Goal: Task Accomplishment & Management: Manage account settings

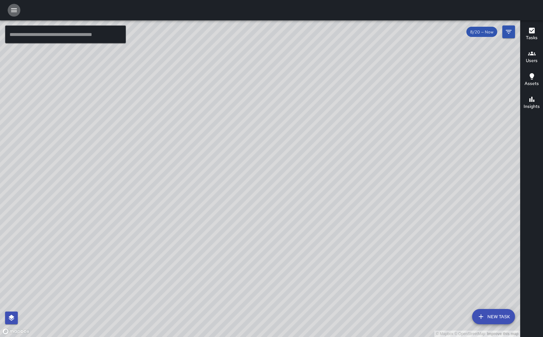
click at [13, 11] on icon "button" at bounding box center [14, 10] width 8 height 8
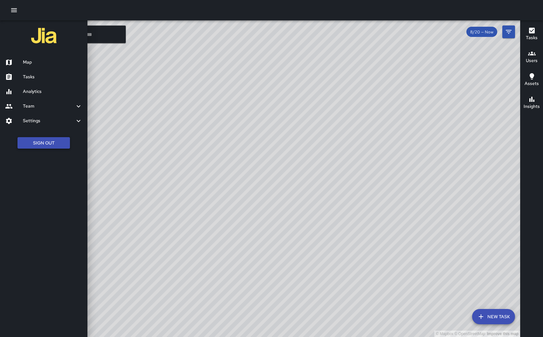
click at [45, 145] on button "Sign Out" at bounding box center [43, 143] width 52 height 12
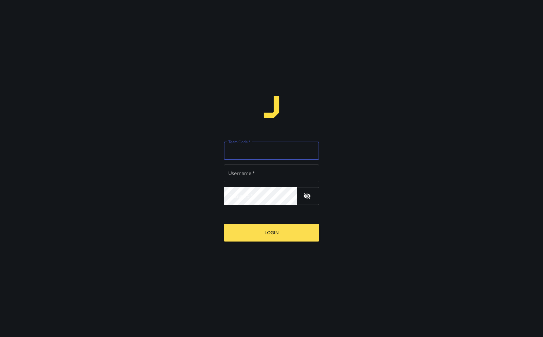
click at [245, 148] on input "Team Code   *" at bounding box center [271, 151] width 95 height 18
type input "*****"
click at [237, 179] on input "Username   *" at bounding box center [271, 173] width 95 height 18
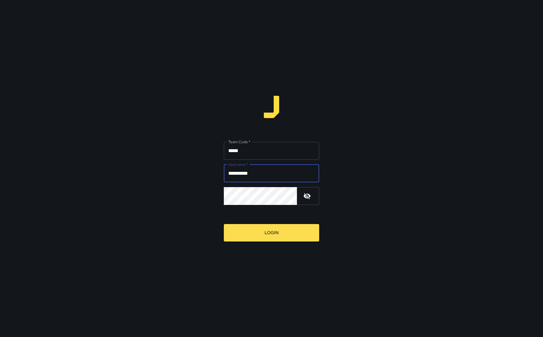
type input "**********"
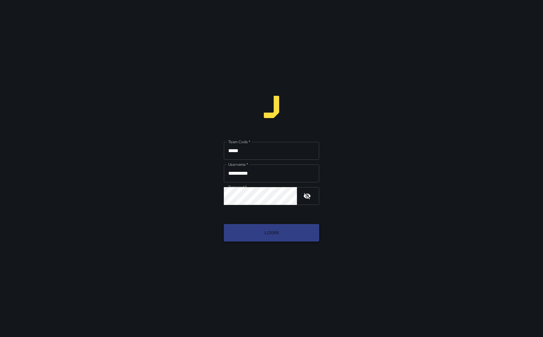
click at [255, 232] on button "Login" at bounding box center [271, 232] width 95 height 17
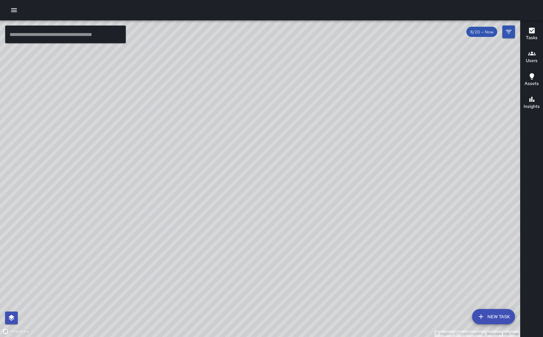
click at [12, 8] on icon "button" at bounding box center [14, 10] width 8 height 8
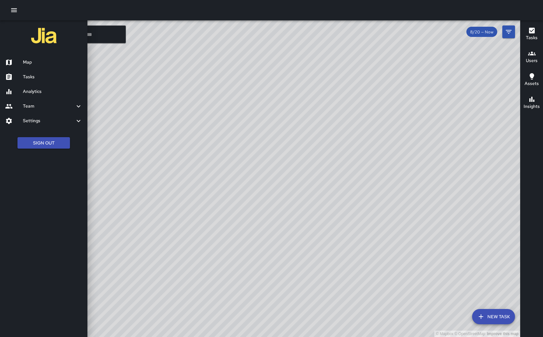
click at [53, 118] on h6 "Settings" at bounding box center [49, 120] width 52 height 7
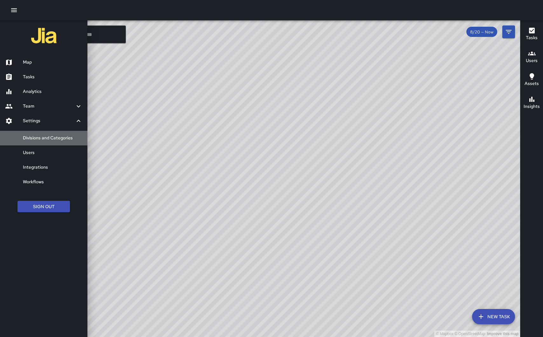
click at [51, 137] on h6 "Divisions and Categories" at bounding box center [52, 138] width 59 height 7
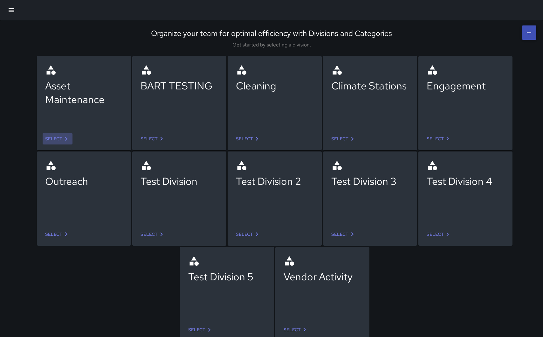
click at [66, 139] on icon at bounding box center [66, 139] width 2 height 4
click at [11, 12] on icon "button" at bounding box center [12, 10] width 6 height 4
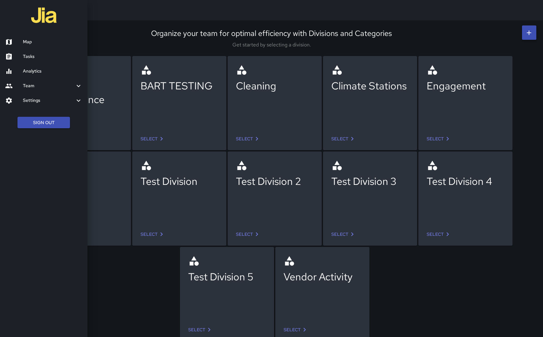
click at [43, 84] on h6 "Team" at bounding box center [49, 85] width 52 height 7
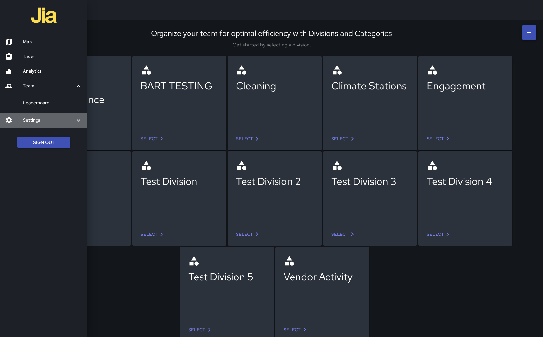
click at [66, 119] on h6 "Settings" at bounding box center [49, 120] width 52 height 7
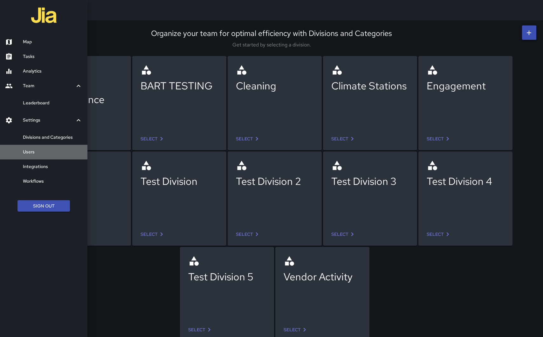
click at [46, 152] on h6 "Users" at bounding box center [52, 152] width 59 height 7
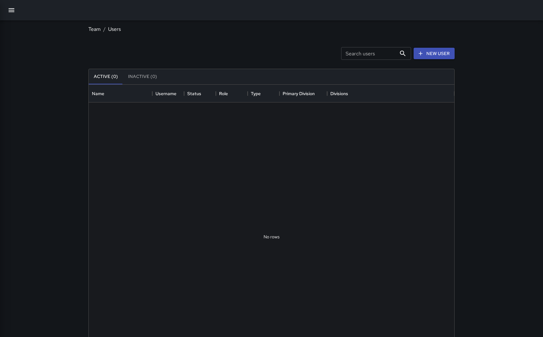
scroll to position [286, 366]
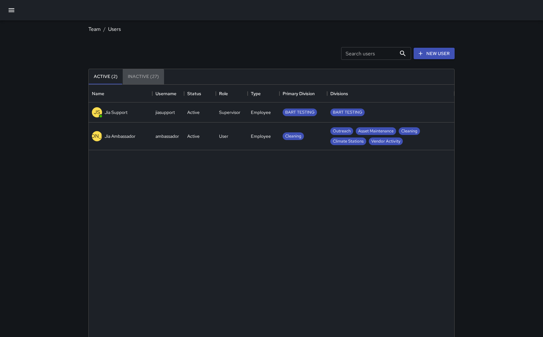
click at [136, 78] on button "Inactive (27)" at bounding box center [143, 76] width 41 height 15
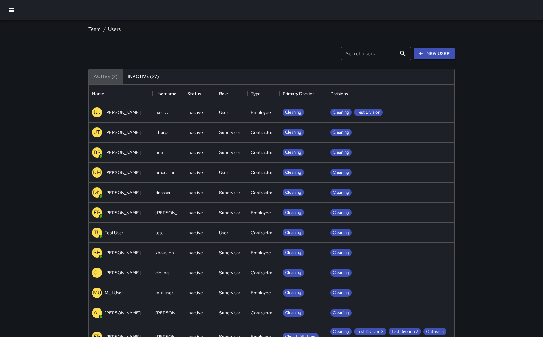
click at [108, 79] on button "Active (2)" at bounding box center [106, 76] width 34 height 15
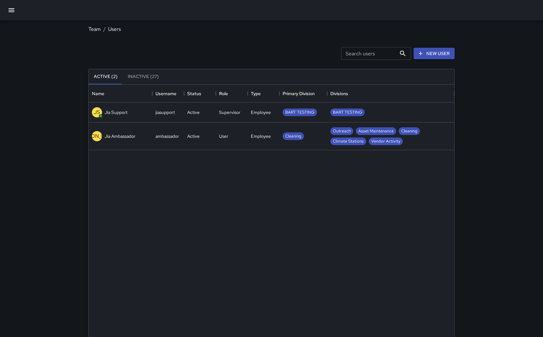
click at [307, 112] on span "BART TESTING" at bounding box center [300, 112] width 34 height 6
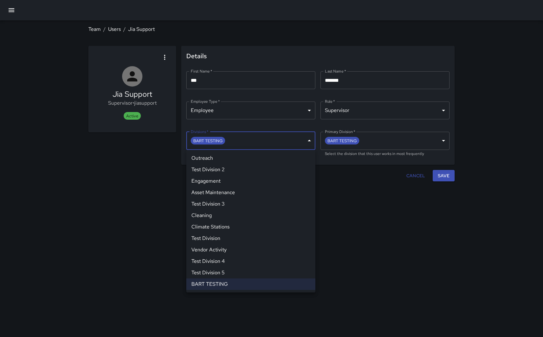
click at [308, 141] on body "**********" at bounding box center [271, 168] width 543 height 337
click at [350, 191] on div at bounding box center [271, 168] width 543 height 337
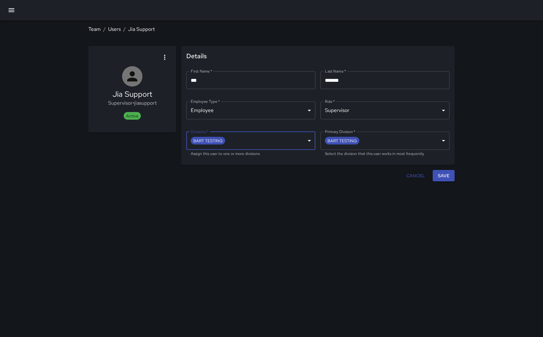
click at [416, 176] on button "Cancel" at bounding box center [416, 176] width 24 height 12
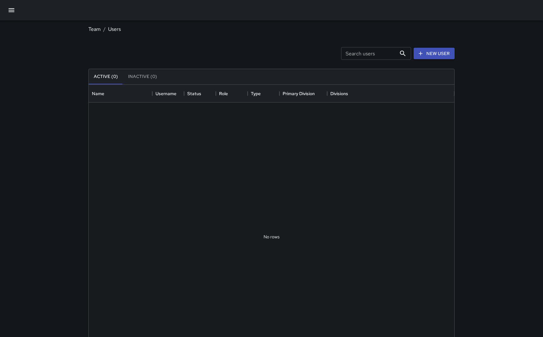
scroll to position [286, 366]
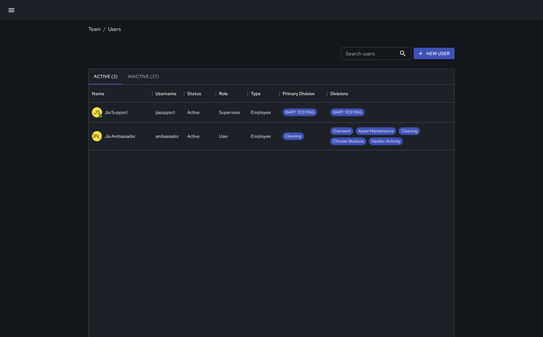
click at [341, 112] on span "BART TESTING" at bounding box center [348, 112] width 34 height 6
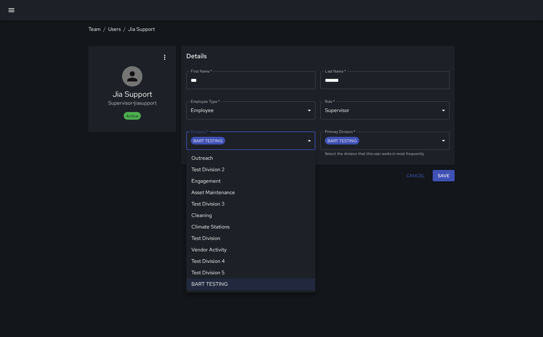
click at [266, 141] on body "**********" at bounding box center [271, 168] width 543 height 337
click at [351, 193] on div at bounding box center [271, 168] width 543 height 337
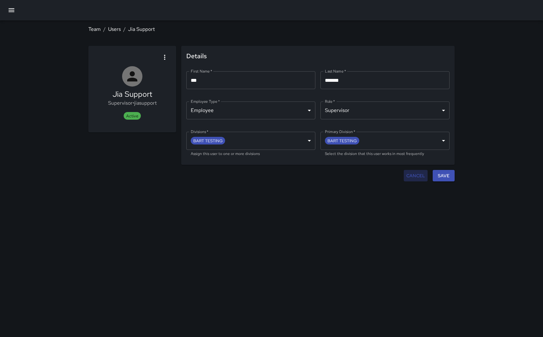
click at [420, 175] on button "Cancel" at bounding box center [416, 176] width 24 height 12
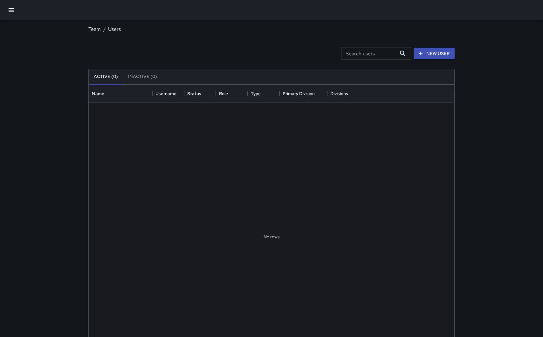
scroll to position [286, 366]
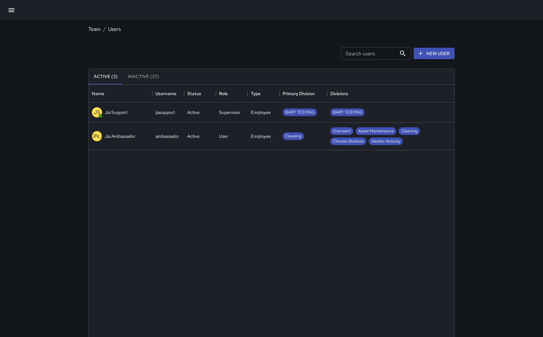
click at [15, 10] on button "button" at bounding box center [11, 10] width 15 height 15
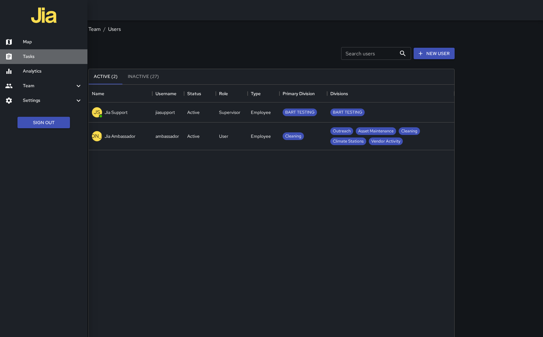
click at [43, 59] on h6 "Tasks" at bounding box center [52, 56] width 59 height 7
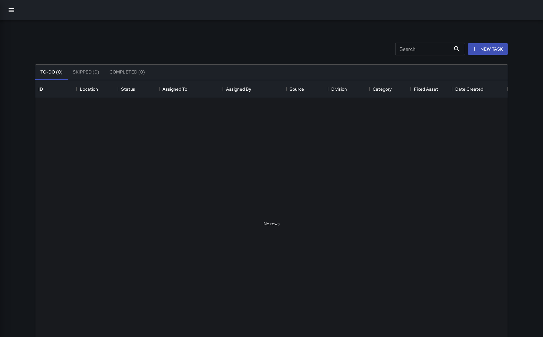
scroll to position [269, 473]
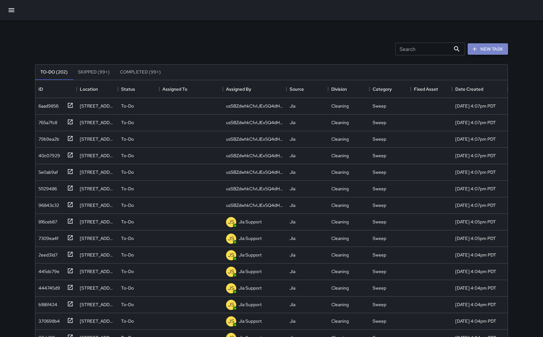
click at [496, 49] on button "New Task" at bounding box center [488, 49] width 40 height 12
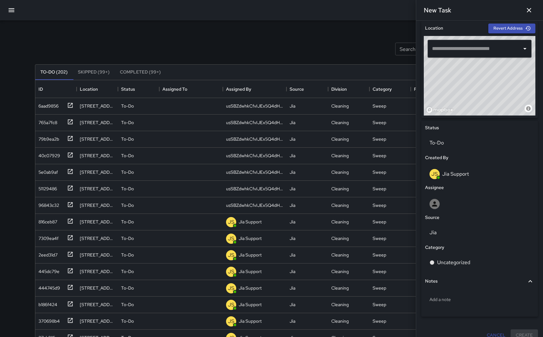
scroll to position [210, 0]
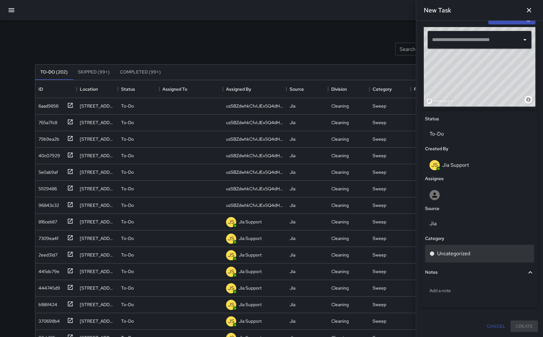
click at [478, 253] on div "Uncategorized" at bounding box center [480, 254] width 100 height 8
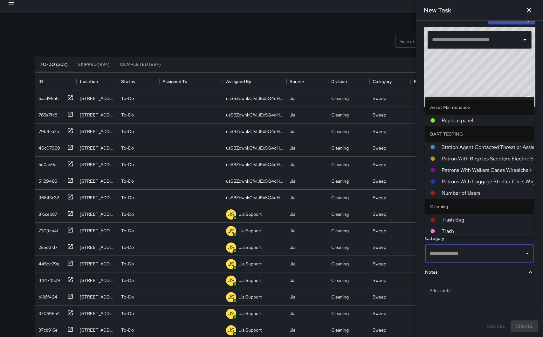
scroll to position [0, 0]
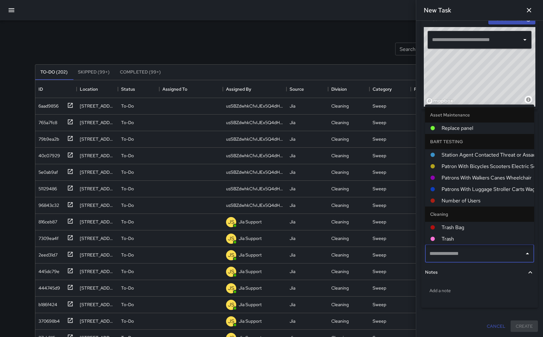
click at [499, 326] on button "Cancel" at bounding box center [497, 326] width 24 height 12
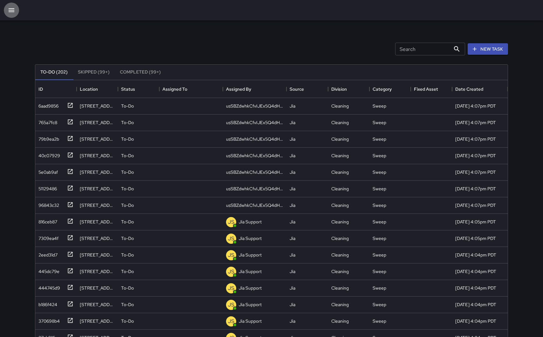
click at [13, 10] on icon "button" at bounding box center [12, 10] width 6 height 4
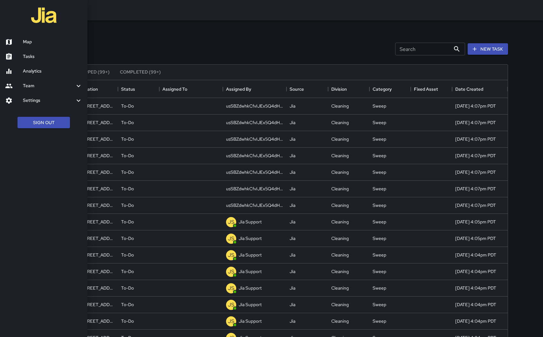
click at [35, 99] on h6 "Settings" at bounding box center [49, 100] width 52 height 7
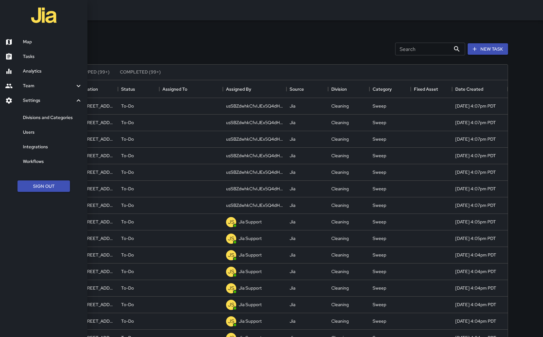
click at [34, 128] on link "Users" at bounding box center [43, 132] width 87 height 15
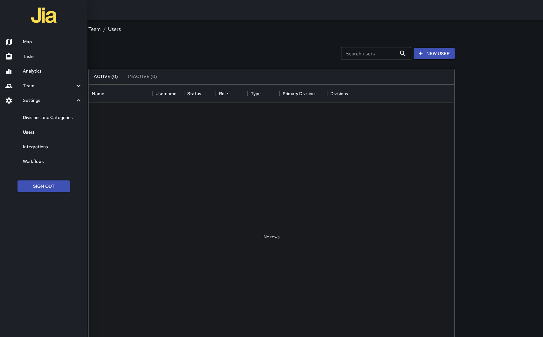
scroll to position [286, 366]
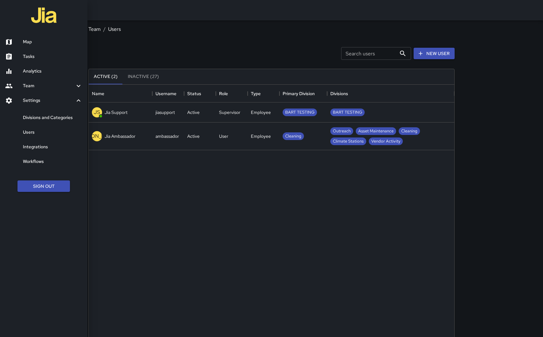
click at [189, 210] on div at bounding box center [271, 168] width 543 height 337
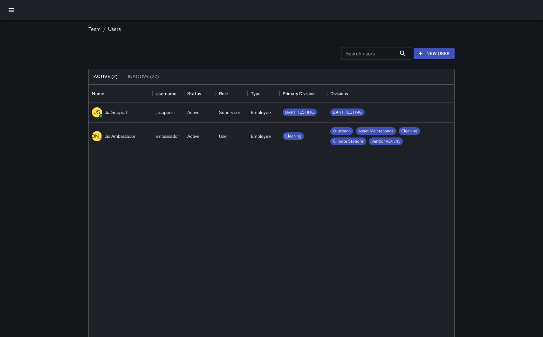
click at [121, 138] on p "Jia Ambassador" at bounding box center [120, 136] width 31 height 6
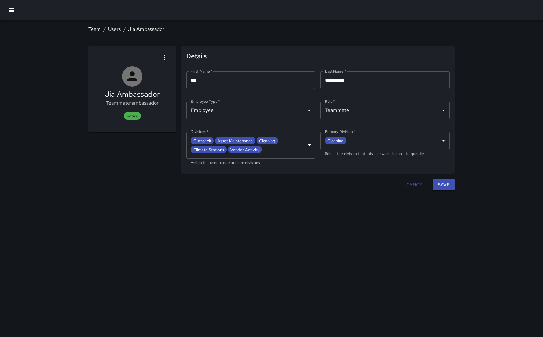
click at [418, 185] on button "Cancel" at bounding box center [416, 185] width 24 height 12
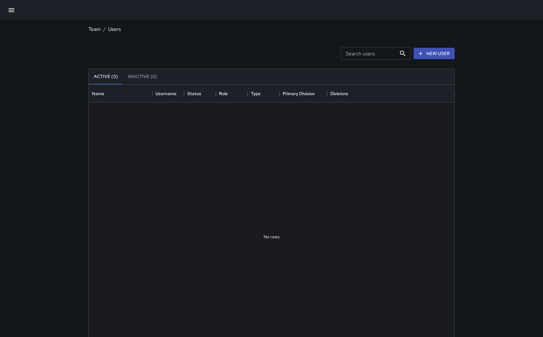
scroll to position [286, 366]
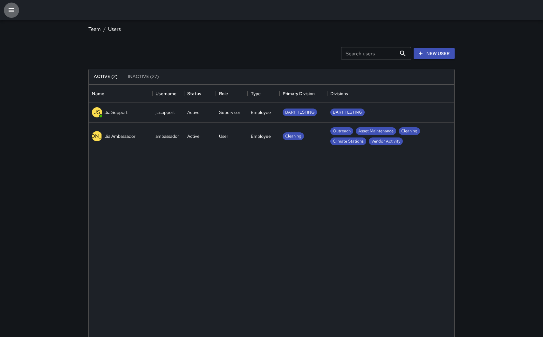
click at [10, 10] on icon "button" at bounding box center [12, 10] width 8 height 8
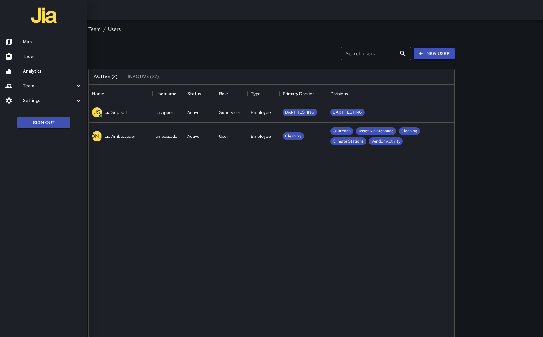
click at [35, 103] on h6 "Settings" at bounding box center [49, 100] width 52 height 7
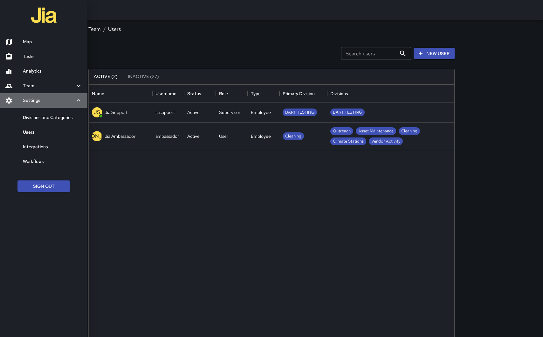
click at [35, 103] on h6 "Settings" at bounding box center [49, 100] width 52 height 7
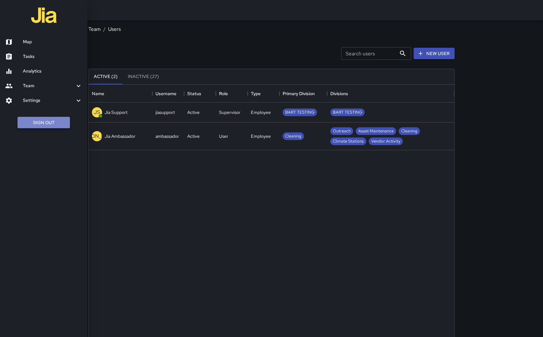
click at [50, 124] on button "Sign Out" at bounding box center [43, 123] width 52 height 12
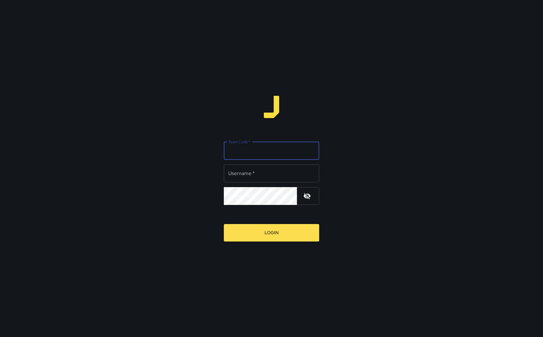
click at [260, 155] on input "Team Code   *" at bounding box center [271, 151] width 95 height 18
type input "****"
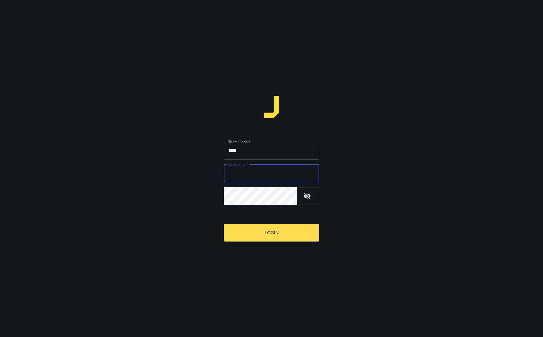
click at [243, 177] on input "Username   *" at bounding box center [271, 173] width 95 height 18
type input "**********"
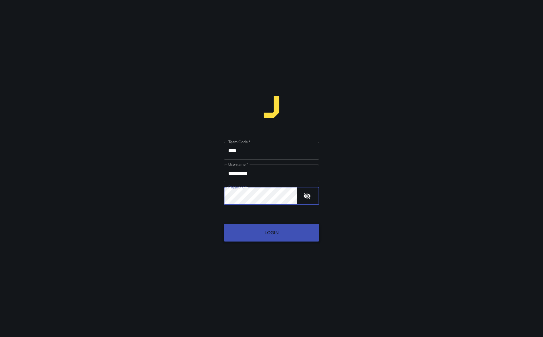
click at [274, 236] on button "Login" at bounding box center [271, 232] width 95 height 17
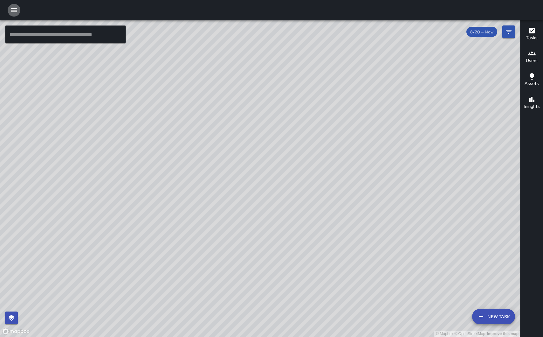
click at [14, 12] on icon "button" at bounding box center [14, 10] width 8 height 8
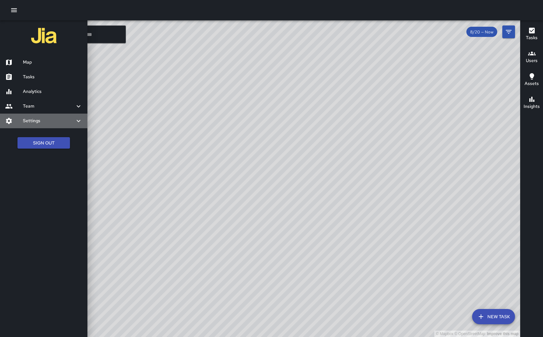
click at [38, 123] on h6 "Settings" at bounding box center [49, 120] width 52 height 7
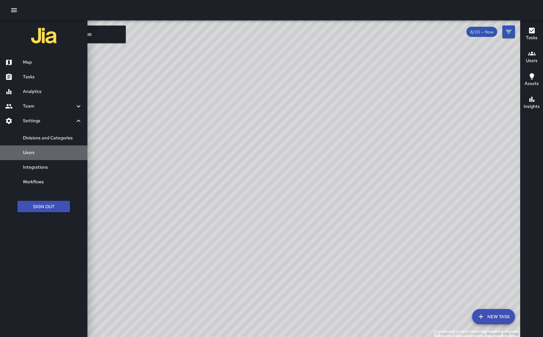
click at [36, 150] on h6 "Users" at bounding box center [52, 152] width 59 height 7
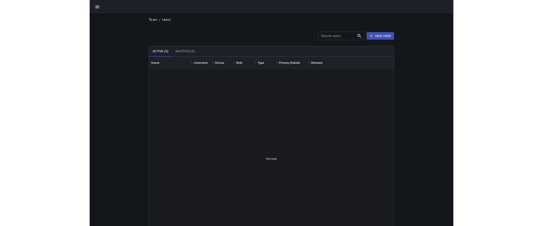
scroll to position [286, 366]
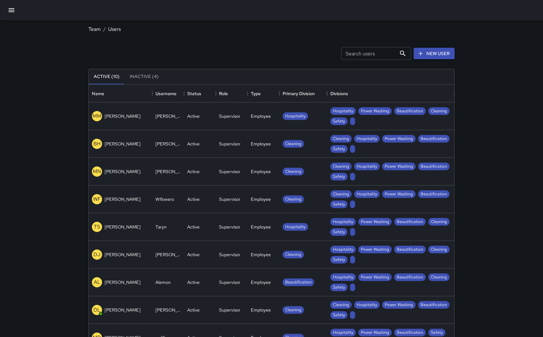
click at [128, 124] on div "MM Melanie Moser" at bounding box center [121, 116] width 64 height 28
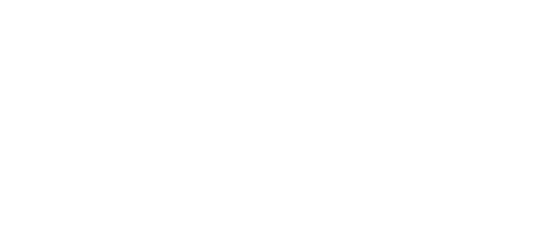
click at [131, 0] on html at bounding box center [271, 0] width 543 height 0
click at [47, 0] on html at bounding box center [271, 0] width 543 height 0
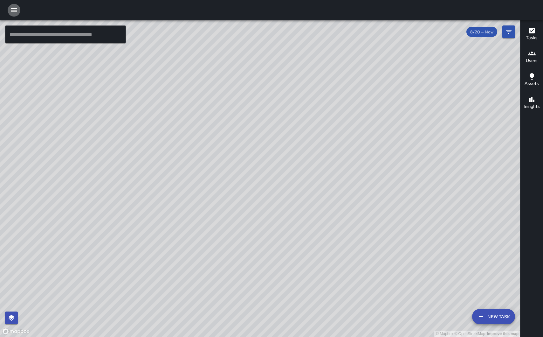
click at [16, 12] on icon "button" at bounding box center [14, 10] width 6 height 4
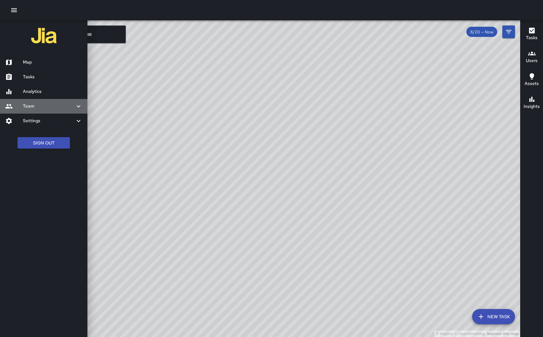
click at [55, 108] on h6 "Team" at bounding box center [49, 106] width 52 height 7
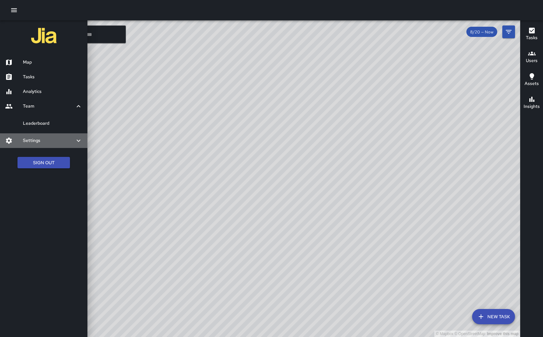
click at [53, 140] on h6 "Settings" at bounding box center [49, 140] width 52 height 7
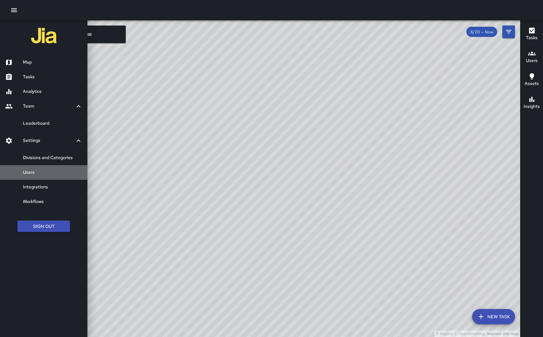
click at [35, 171] on h6 "Users" at bounding box center [52, 172] width 59 height 7
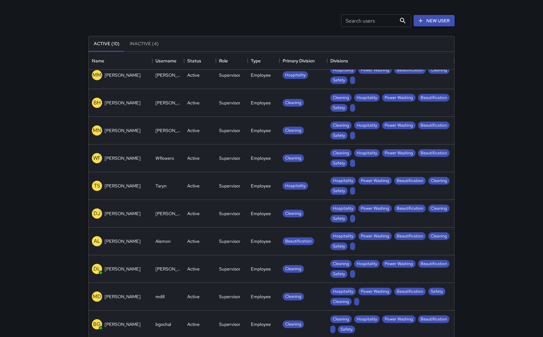
scroll to position [39, 0]
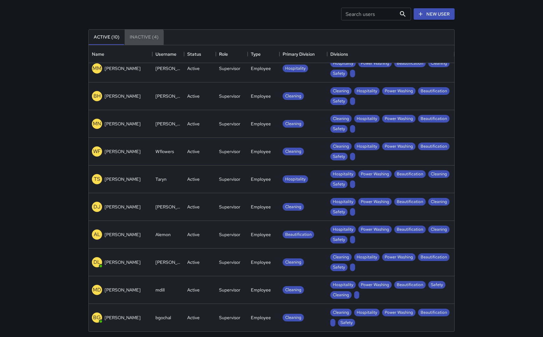
click at [142, 38] on button "Inactive (4)" at bounding box center [144, 37] width 39 height 15
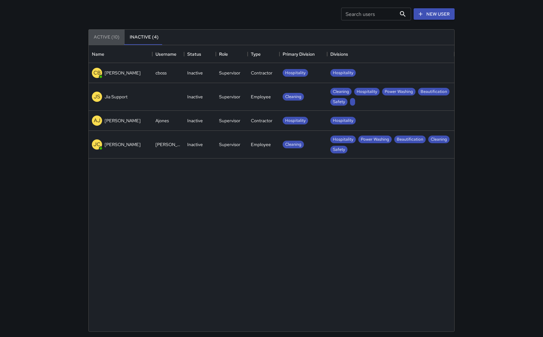
click at [104, 34] on button "Active (10)" at bounding box center [107, 37] width 36 height 15
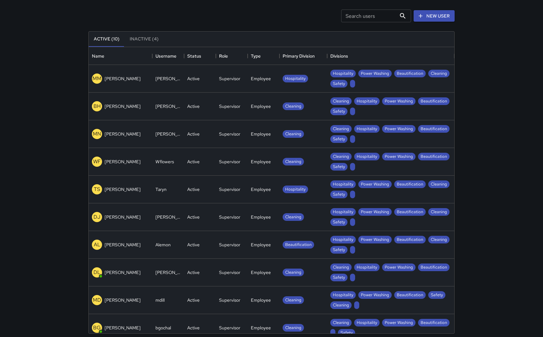
scroll to position [37, 0]
click at [377, 16] on input "Search users" at bounding box center [368, 16] width 55 height 13
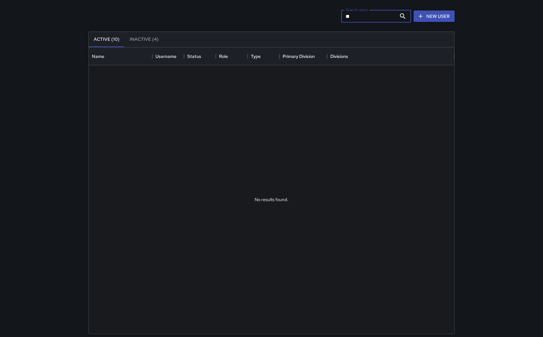
type input "*"
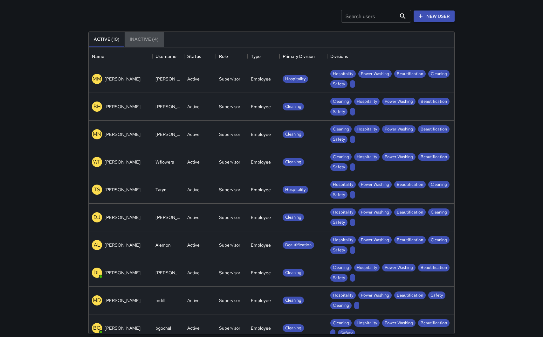
click at [146, 40] on button "Inactive (4)" at bounding box center [144, 39] width 39 height 15
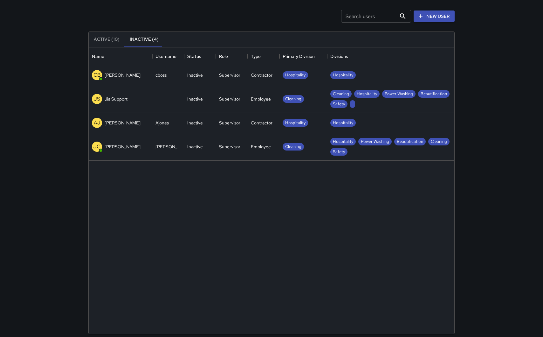
click at [196, 99] on div "Inactive" at bounding box center [195, 99] width 16 height 6
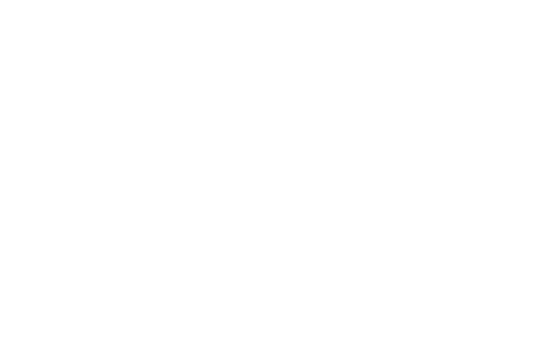
click at [83, 0] on html at bounding box center [271, 0] width 543 height 0
click at [41, 0] on html at bounding box center [271, 0] width 543 height 0
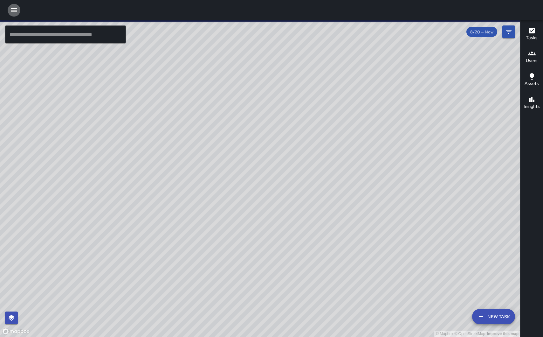
click at [14, 10] on icon "button" at bounding box center [14, 10] width 6 height 4
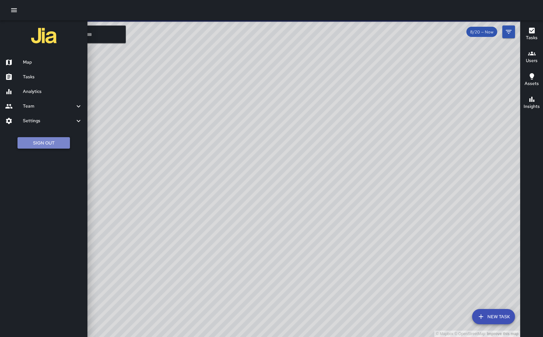
click at [41, 145] on button "Sign Out" at bounding box center [43, 143] width 52 height 12
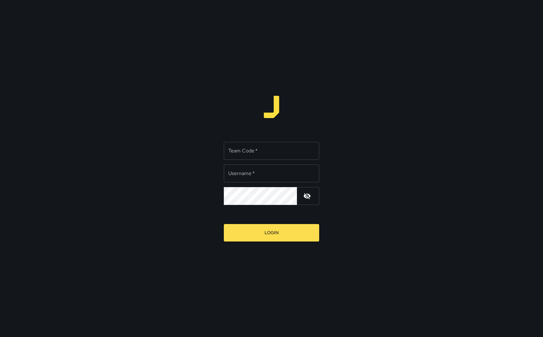
click at [239, 149] on input "Team Code   *" at bounding box center [271, 151] width 95 height 18
type input "*****"
click at [239, 175] on input "Username   *" at bounding box center [271, 173] width 95 height 18
type input "**********"
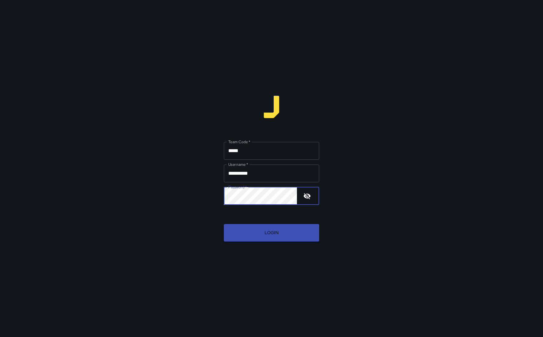
click at [248, 234] on button "Login" at bounding box center [271, 232] width 95 height 17
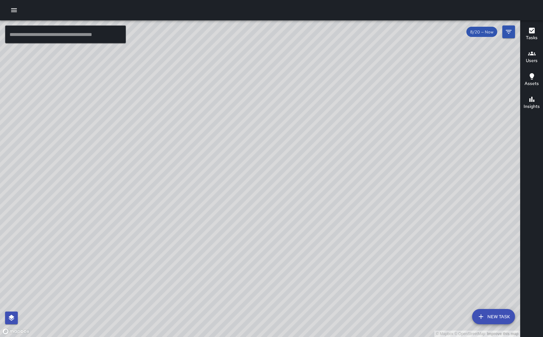
click at [15, 12] on icon "button" at bounding box center [14, 10] width 8 height 8
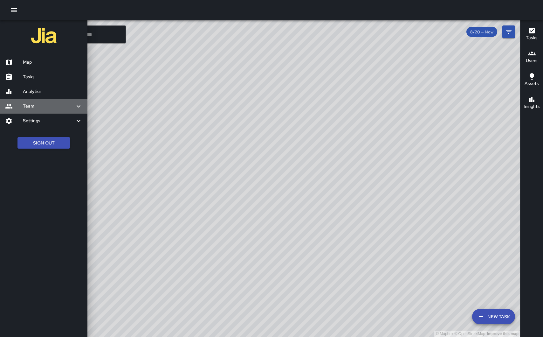
click at [39, 109] on h6 "Team" at bounding box center [49, 106] width 52 height 7
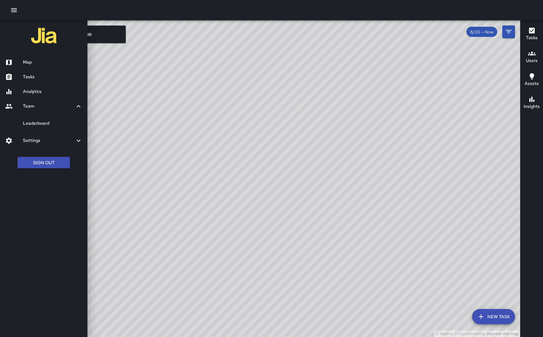
click at [39, 109] on h6 "Team" at bounding box center [49, 106] width 52 height 7
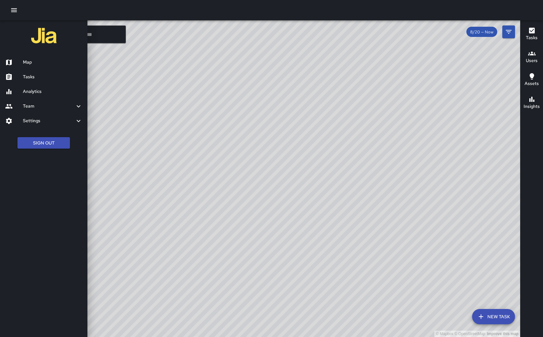
click at [41, 125] on div "Settings" at bounding box center [43, 121] width 87 height 15
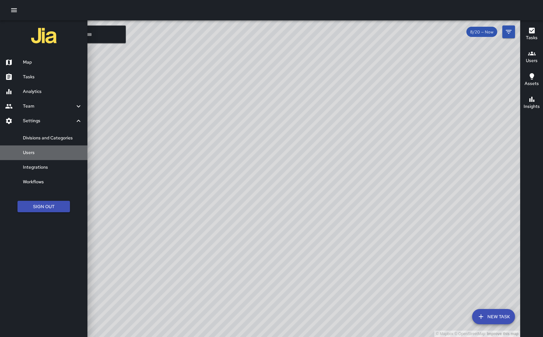
click at [29, 154] on h6 "Users" at bounding box center [52, 152] width 59 height 7
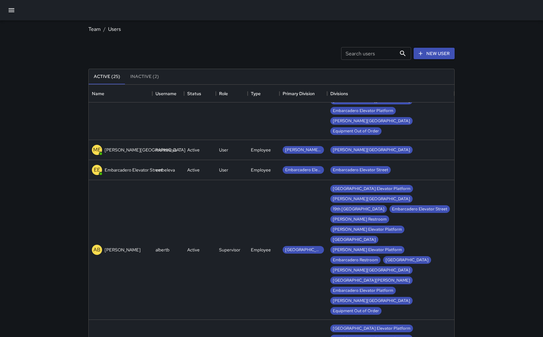
scroll to position [84, 0]
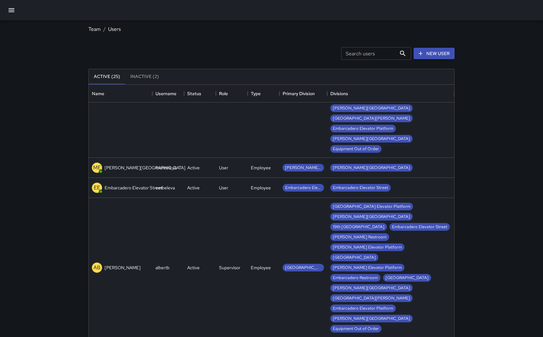
click at [15, 10] on icon "button" at bounding box center [12, 10] width 8 height 8
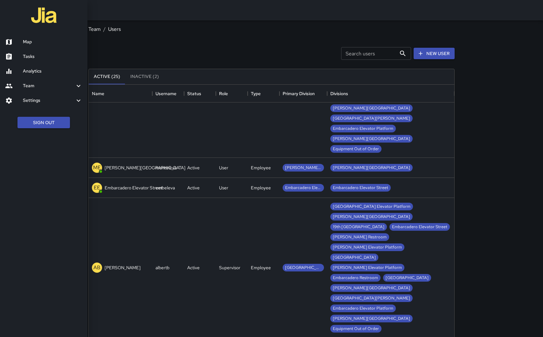
click at [182, 45] on div at bounding box center [271, 168] width 543 height 337
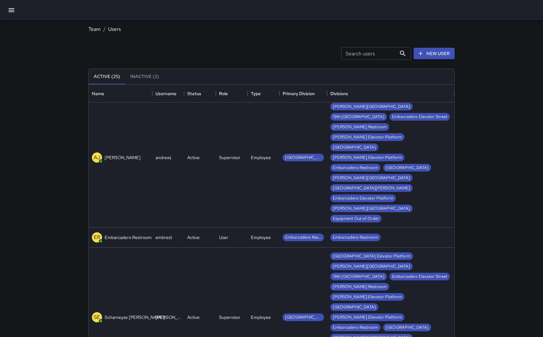
scroll to position [841, 0]
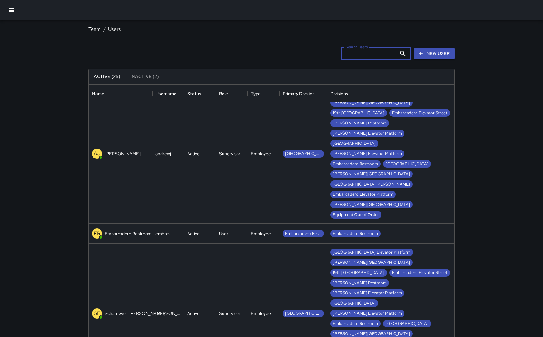
click at [371, 50] on input "Search users" at bounding box center [368, 53] width 55 height 13
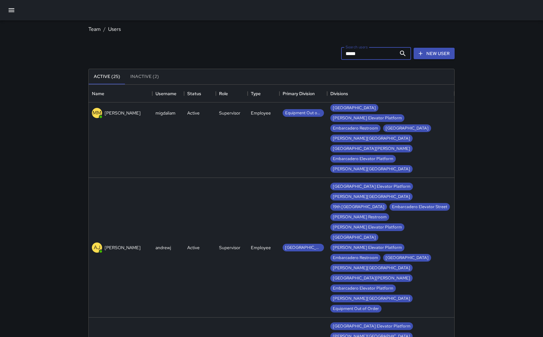
scroll to position [679, 0]
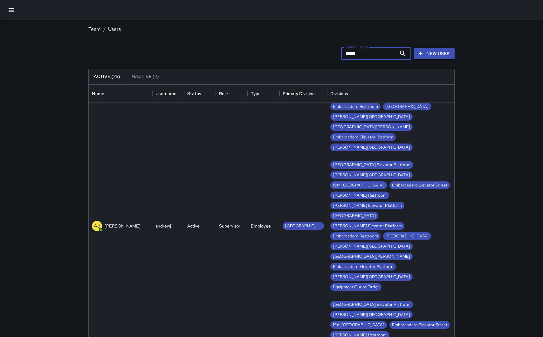
type input "*****"
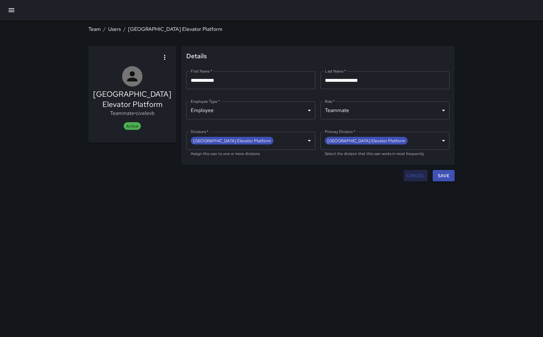
click at [413, 176] on button "Cancel" at bounding box center [416, 176] width 24 height 12
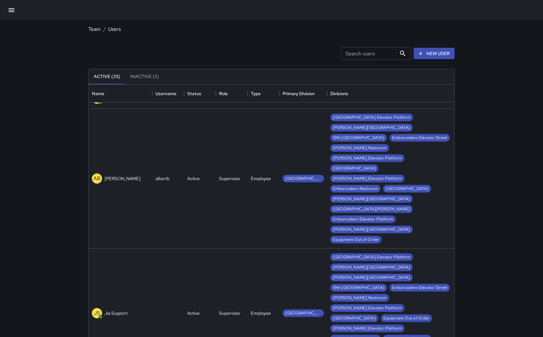
scroll to position [232, 0]
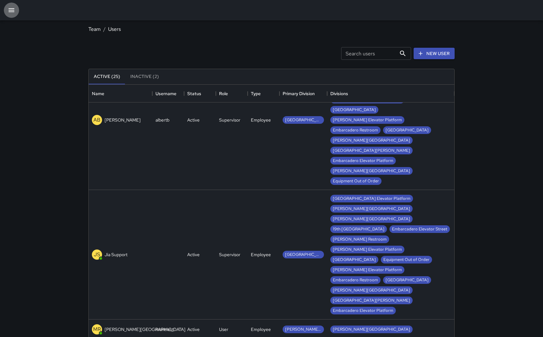
click at [12, 8] on icon "button" at bounding box center [12, 10] width 8 height 8
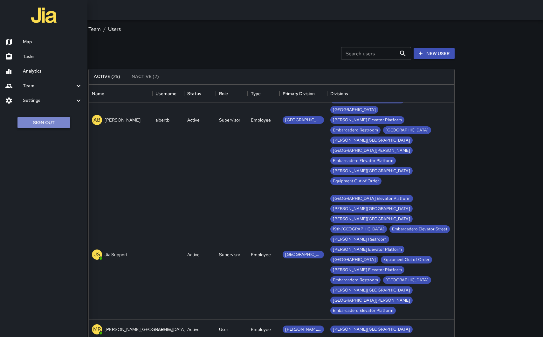
click at [40, 122] on button "Sign Out" at bounding box center [43, 123] width 52 height 12
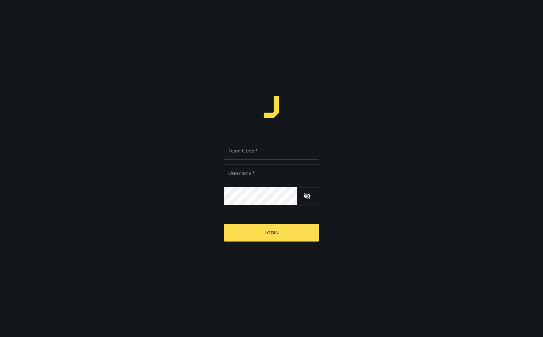
click at [251, 155] on input "Team Code   *" at bounding box center [271, 151] width 95 height 18
type input "*****"
click at [232, 177] on input "Username   *" at bounding box center [271, 173] width 95 height 18
type input "**********"
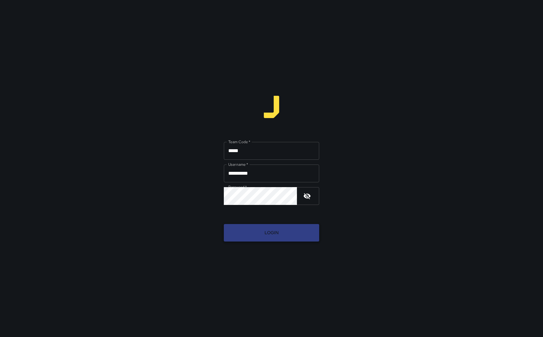
click at [244, 237] on button "Login" at bounding box center [271, 232] width 95 height 17
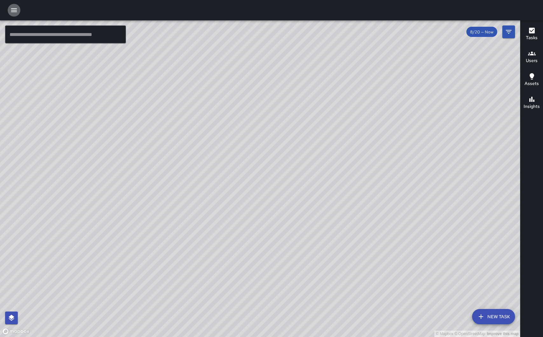
click at [12, 11] on icon "button" at bounding box center [14, 10] width 8 height 8
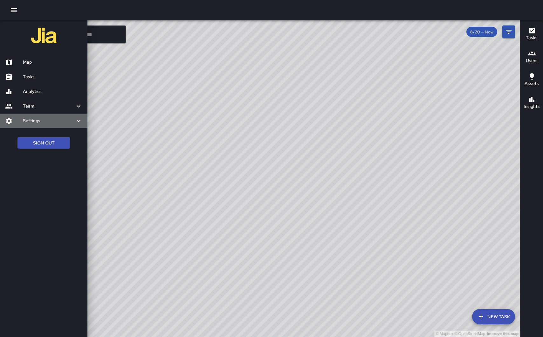
click at [37, 118] on h6 "Settings" at bounding box center [49, 120] width 52 height 7
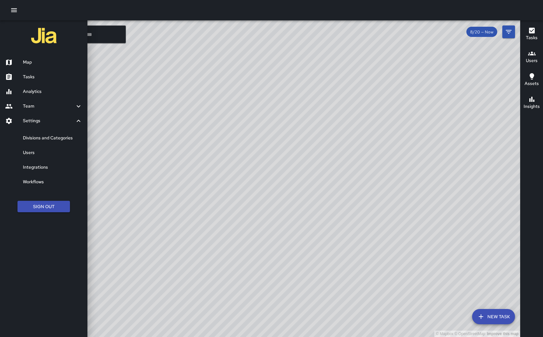
click at [37, 152] on h6 "Users" at bounding box center [52, 152] width 59 height 7
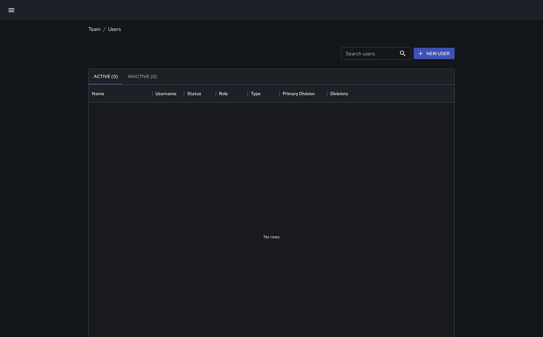
scroll to position [286, 366]
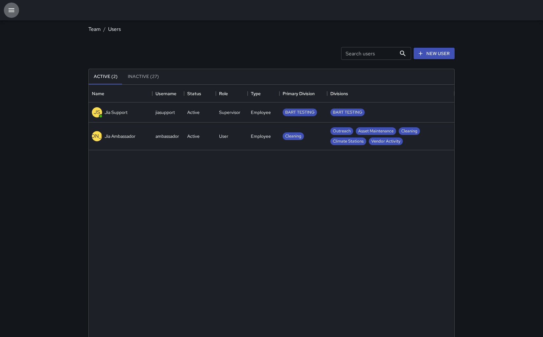
click at [9, 9] on icon "button" at bounding box center [12, 10] width 8 height 8
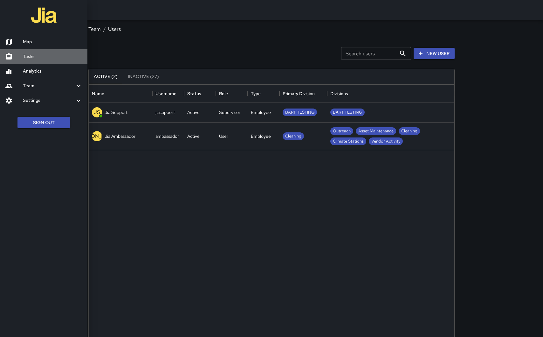
click at [37, 62] on link "Tasks" at bounding box center [43, 56] width 87 height 15
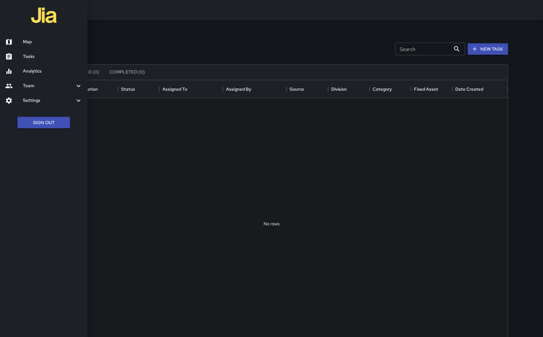
scroll to position [269, 473]
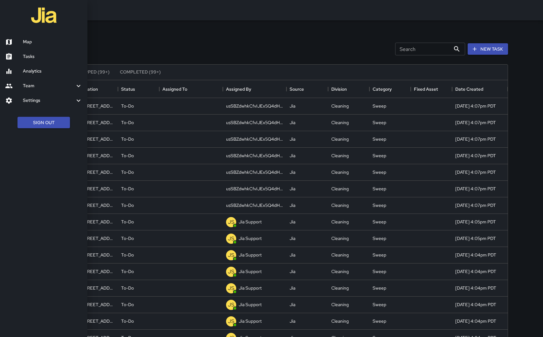
click at [485, 51] on div at bounding box center [271, 168] width 543 height 337
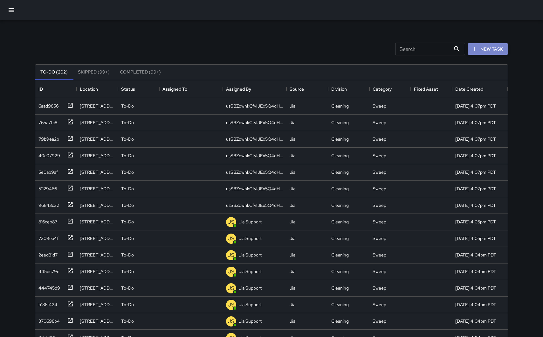
click at [483, 51] on button "New Task" at bounding box center [488, 49] width 40 height 12
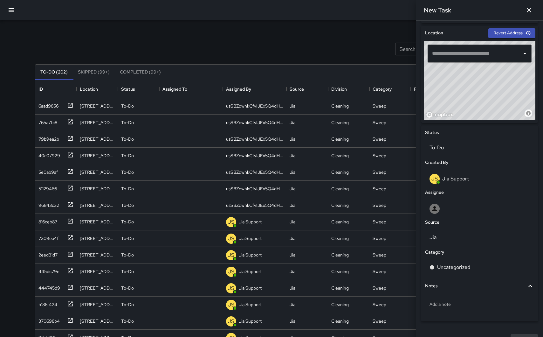
scroll to position [210, 0]
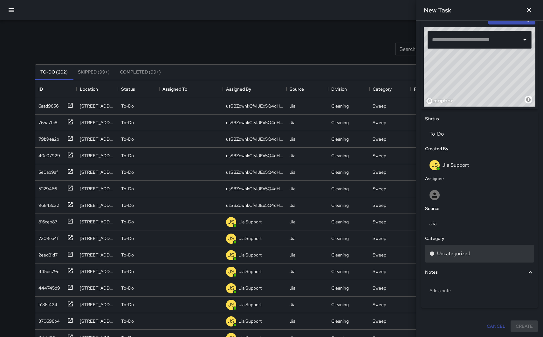
click at [453, 256] on p "Uncategorized" at bounding box center [453, 254] width 33 height 8
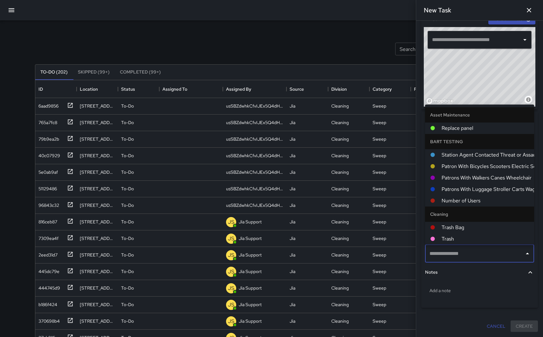
click at [448, 256] on input "text" at bounding box center [475, 254] width 94 height 12
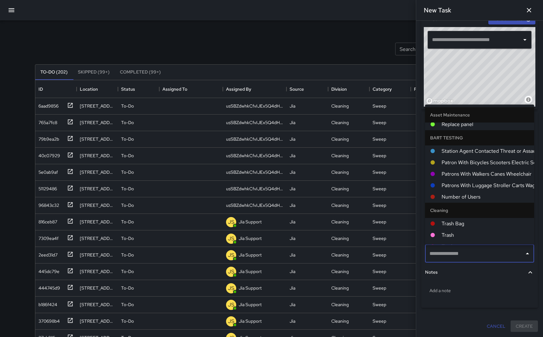
scroll to position [0, 0]
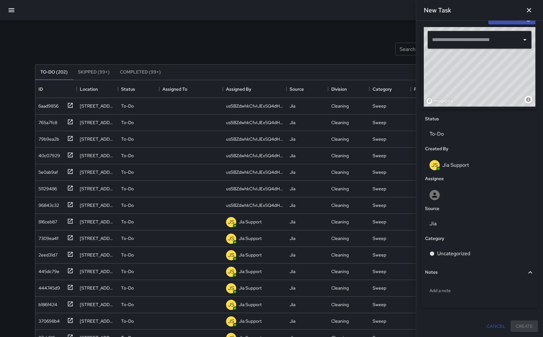
click at [328, 43] on div "Search Search New Task" at bounding box center [272, 48] width 476 height 33
click at [528, 9] on icon "button" at bounding box center [530, 10] width 8 height 8
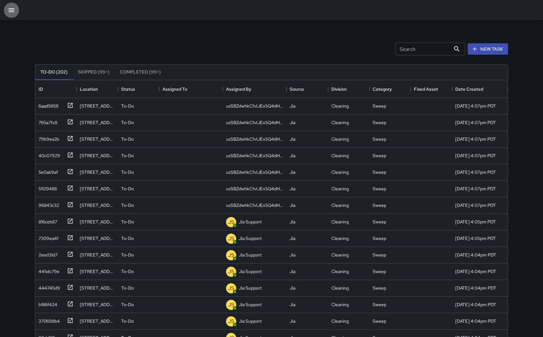
click at [13, 13] on icon "button" at bounding box center [12, 10] width 8 height 8
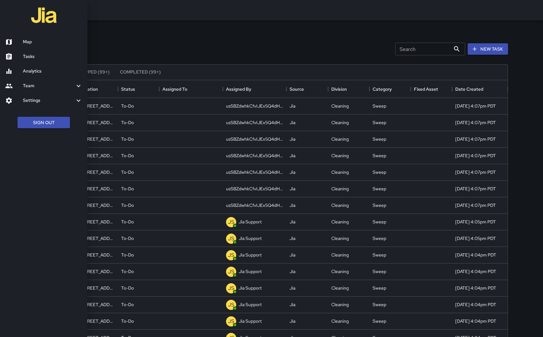
click at [44, 97] on h6 "Settings" at bounding box center [49, 100] width 52 height 7
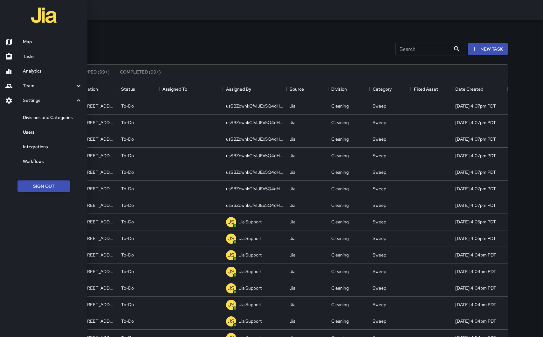
click at [41, 131] on h6 "Users" at bounding box center [52, 132] width 59 height 7
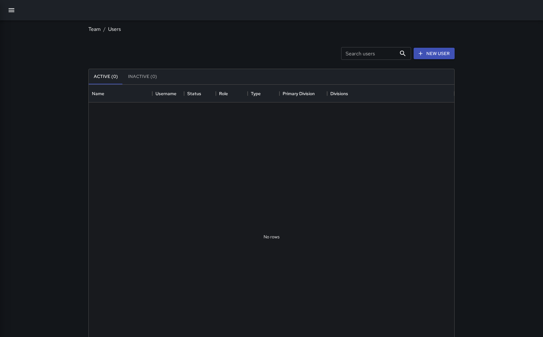
scroll to position [286, 366]
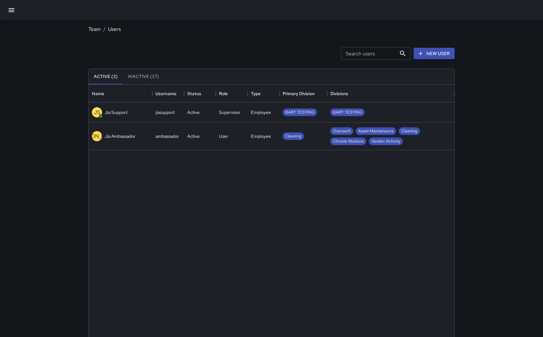
click at [348, 111] on span "BART TESTING" at bounding box center [348, 112] width 34 height 6
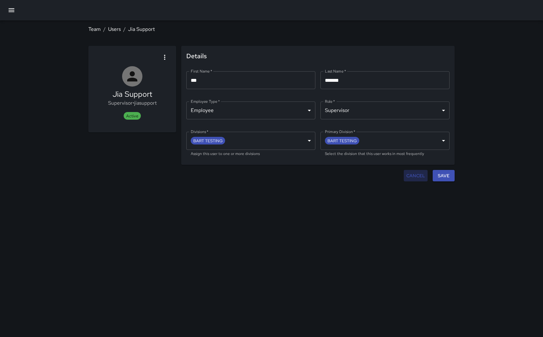
click at [421, 177] on button "Cancel" at bounding box center [416, 176] width 24 height 12
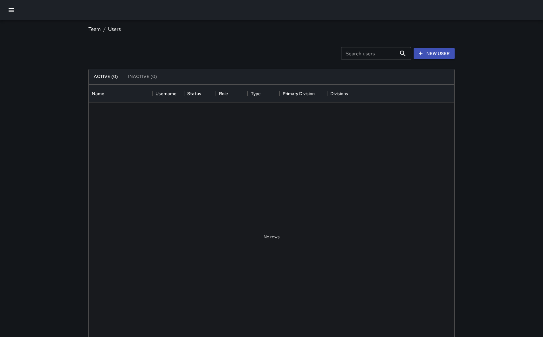
scroll to position [286, 366]
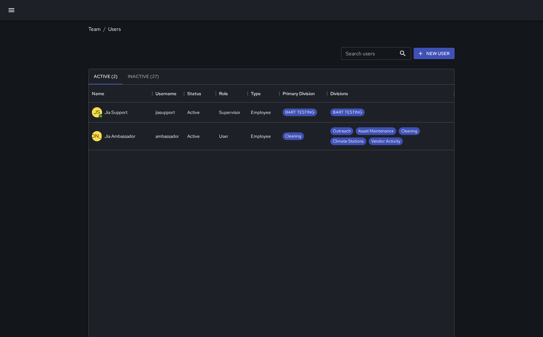
click at [376, 112] on div "BART TESTING" at bounding box center [390, 112] width 127 height 20
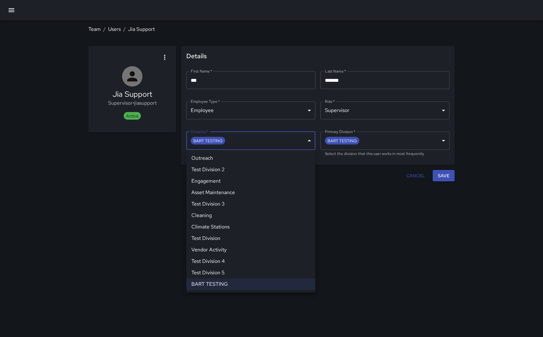
click at [307, 140] on body "**********" at bounding box center [271, 168] width 543 height 337
click at [142, 183] on div at bounding box center [271, 168] width 543 height 337
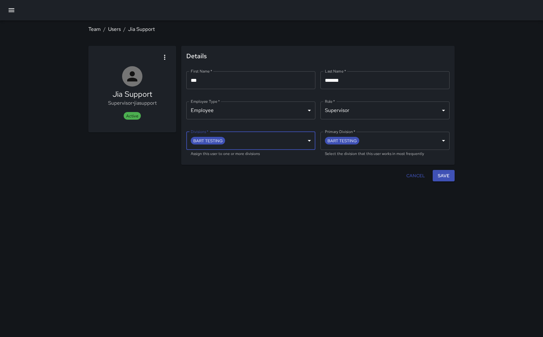
click at [416, 177] on button "Cancel" at bounding box center [416, 176] width 24 height 12
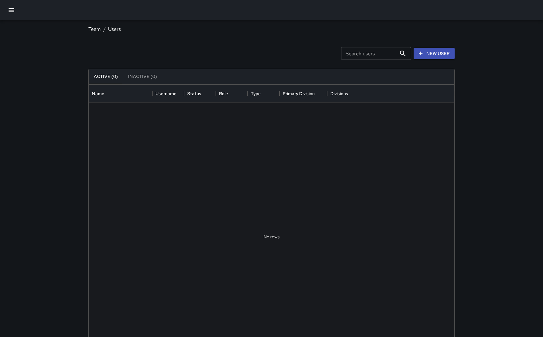
scroll to position [286, 366]
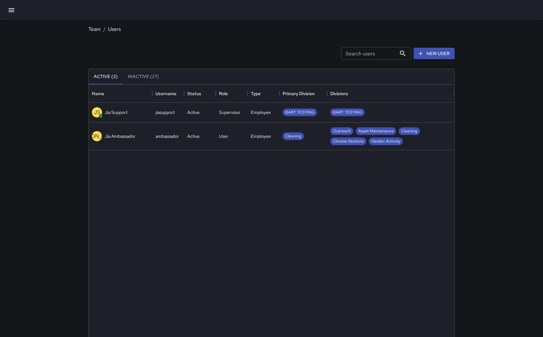
click at [292, 134] on span "Cleaning" at bounding box center [293, 136] width 21 height 6
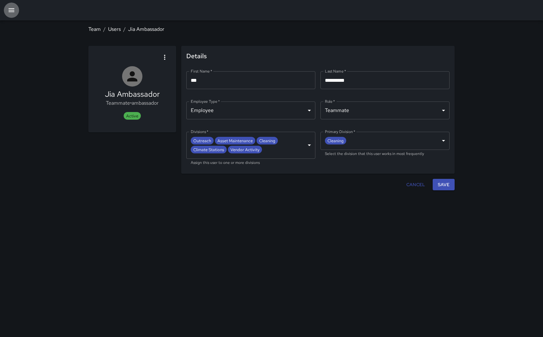
click at [11, 11] on icon "button" at bounding box center [12, 10] width 8 height 8
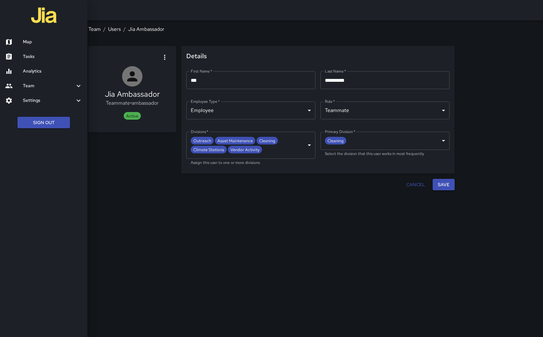
click at [39, 100] on h6 "Settings" at bounding box center [49, 100] width 52 height 7
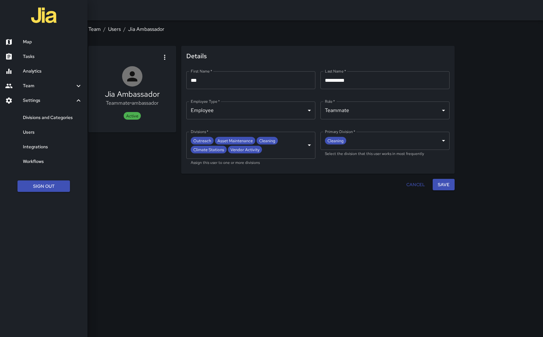
click at [42, 120] on h6 "Divisions and Categories" at bounding box center [52, 117] width 59 height 7
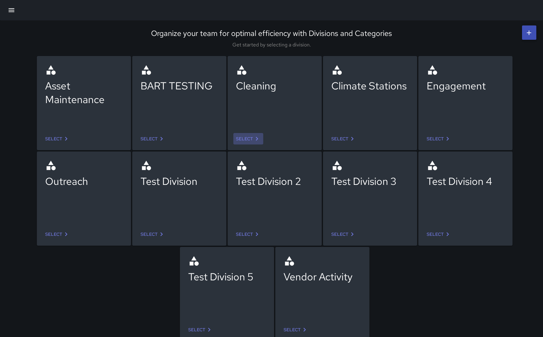
click at [255, 138] on icon at bounding box center [257, 139] width 8 height 8
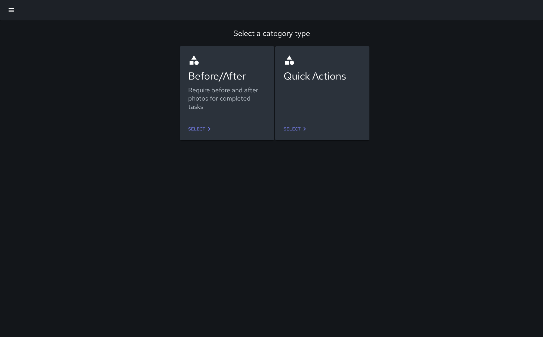
click at [209, 129] on icon at bounding box center [209, 129] width 2 height 4
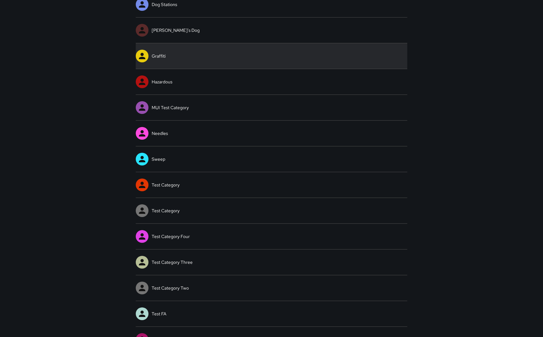
scroll to position [117, 0]
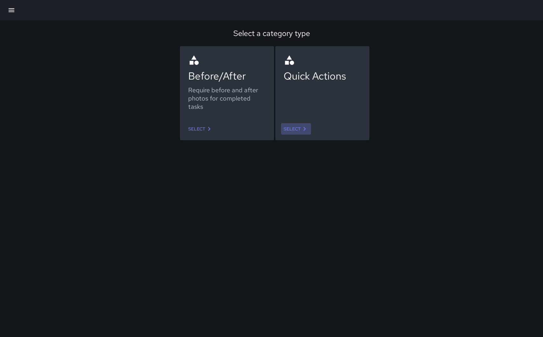
click at [299, 127] on link "Select" at bounding box center [296, 129] width 30 height 12
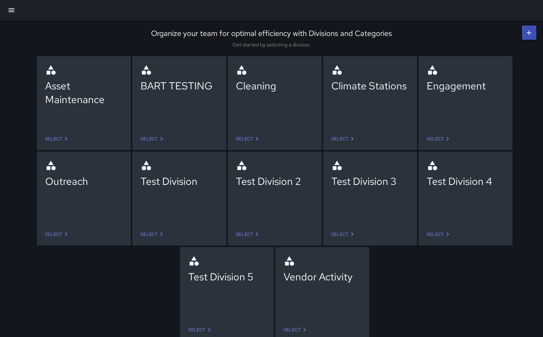
scroll to position [4, 0]
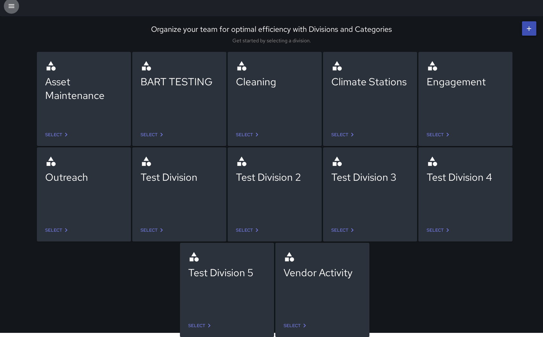
click at [13, 7] on icon "button" at bounding box center [12, 6] width 6 height 4
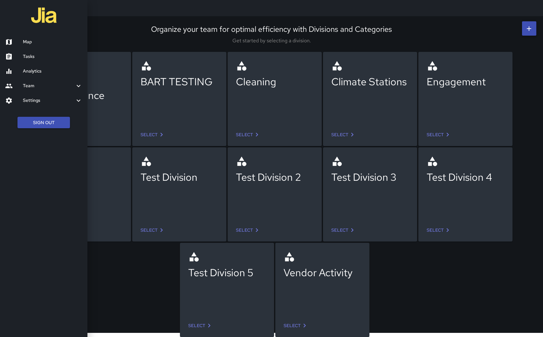
click at [45, 89] on h6 "Team" at bounding box center [49, 85] width 52 height 7
click at [44, 122] on h6 "Settings" at bounding box center [49, 120] width 52 height 7
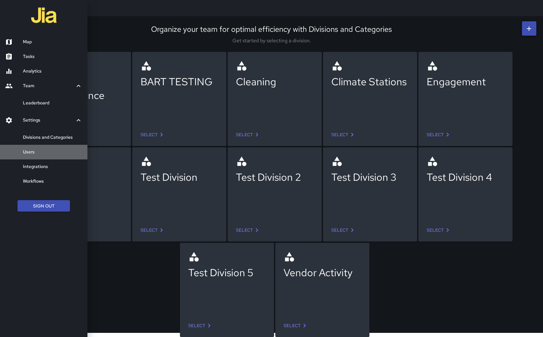
click at [31, 149] on h6 "Users" at bounding box center [52, 152] width 59 height 7
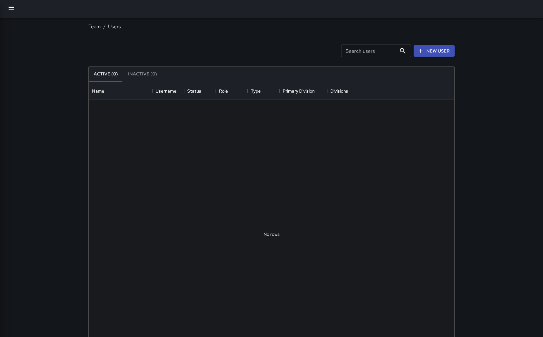
scroll to position [286, 366]
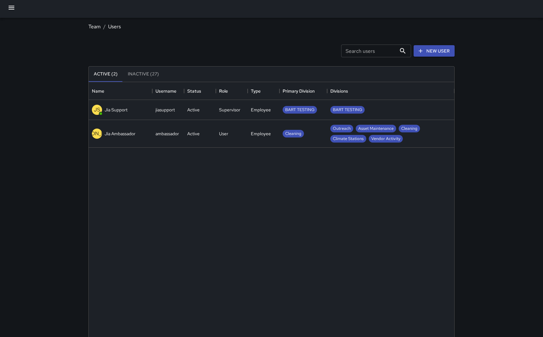
click at [168, 110] on div "jiasupport" at bounding box center [165, 110] width 19 height 6
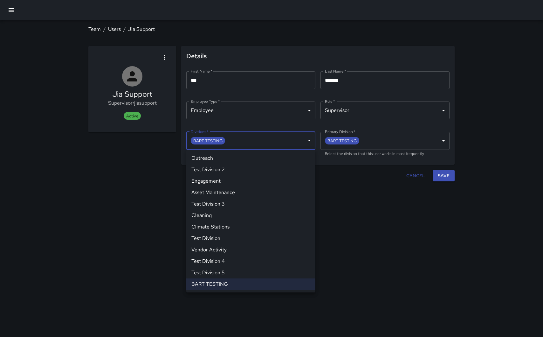
click at [290, 139] on body "**********" at bounding box center [271, 168] width 543 height 337
click at [241, 207] on li "Test Division 3" at bounding box center [250, 203] width 129 height 11
type input "**********"
click at [386, 228] on div at bounding box center [271, 168] width 543 height 337
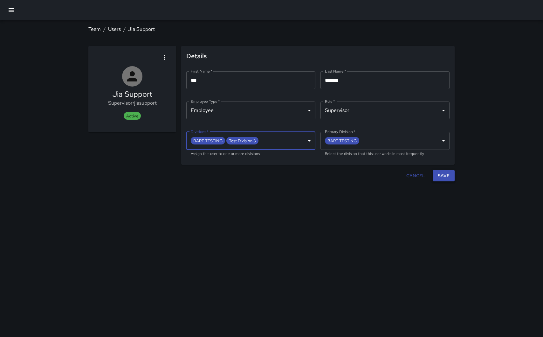
click at [451, 175] on button "Save" at bounding box center [444, 176] width 22 height 12
click at [9, 15] on button "button" at bounding box center [11, 10] width 15 height 15
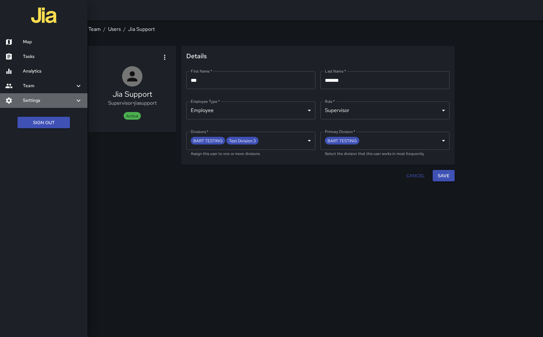
click at [39, 100] on h6 "Settings" at bounding box center [49, 100] width 52 height 7
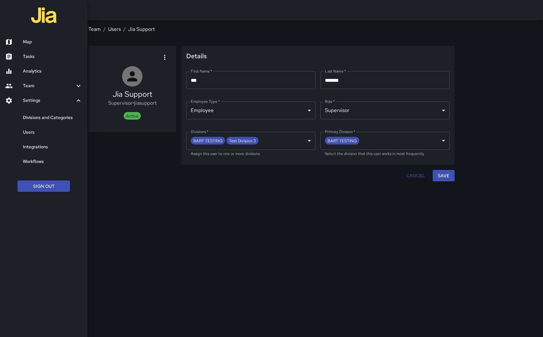
click at [34, 129] on h6 "Users" at bounding box center [52, 132] width 59 height 7
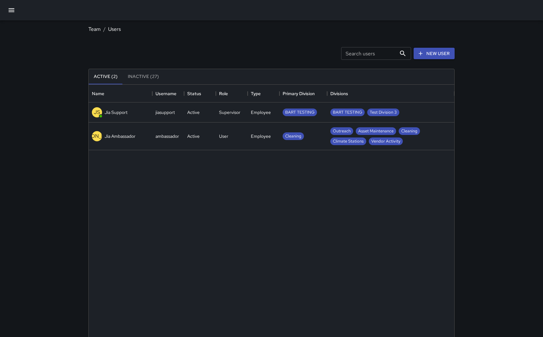
scroll to position [0, 0]
click at [379, 112] on span "Test Division 3" at bounding box center [383, 112] width 32 height 6
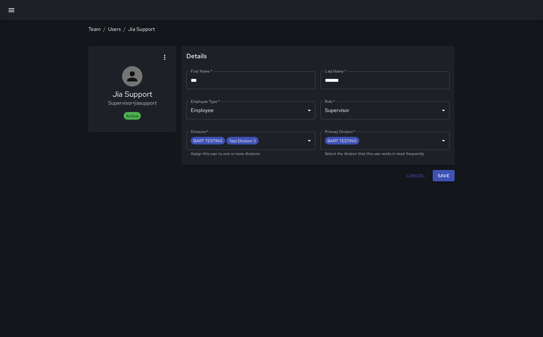
click at [294, 141] on body "**********" at bounding box center [271, 168] width 543 height 337
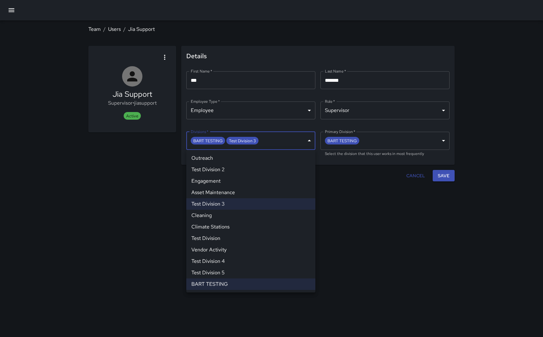
click at [260, 143] on div at bounding box center [271, 168] width 543 height 337
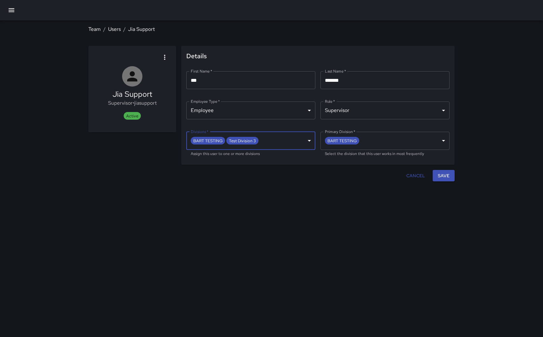
click at [248, 142] on body "**********" at bounding box center [271, 168] width 543 height 337
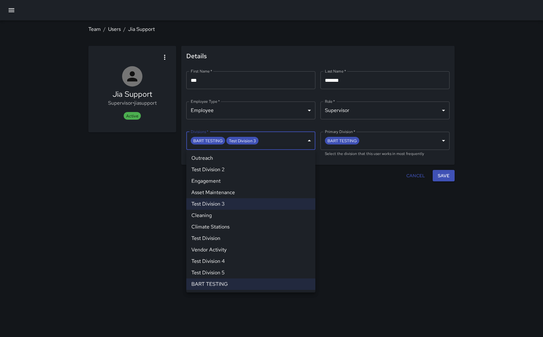
click at [226, 203] on li "Test Division 3" at bounding box center [250, 203] width 129 height 11
type input "**********"
click at [353, 209] on div at bounding box center [271, 168] width 543 height 337
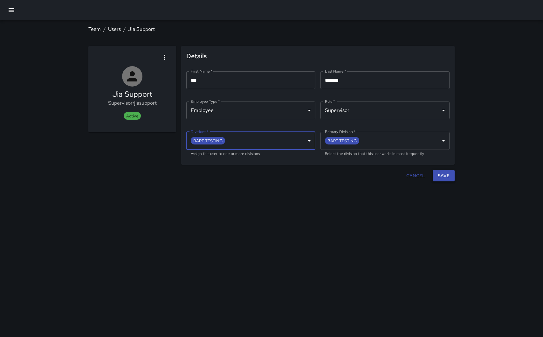
click at [449, 178] on button "Save" at bounding box center [444, 176] width 22 height 12
click at [415, 176] on button "Cancel" at bounding box center [416, 176] width 24 height 12
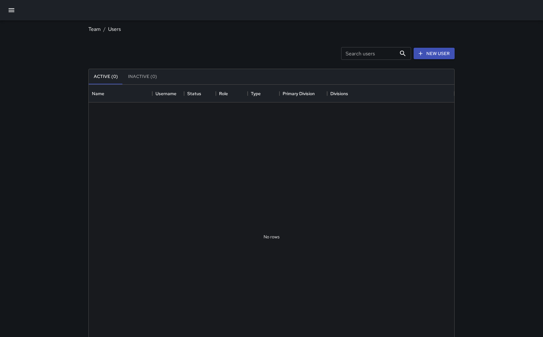
scroll to position [286, 366]
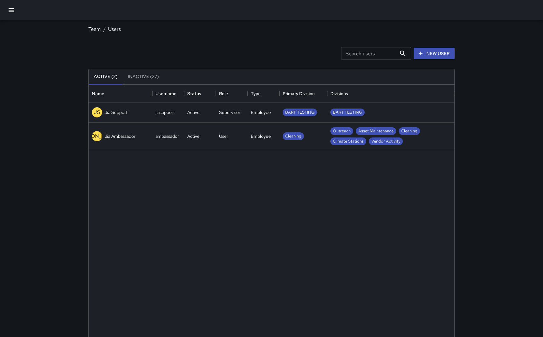
click at [365, 114] on div "BART TESTING" at bounding box center [390, 112] width 127 height 20
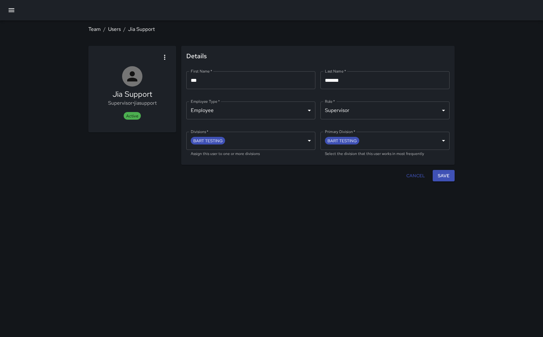
click at [293, 140] on body "**********" at bounding box center [271, 168] width 543 height 337
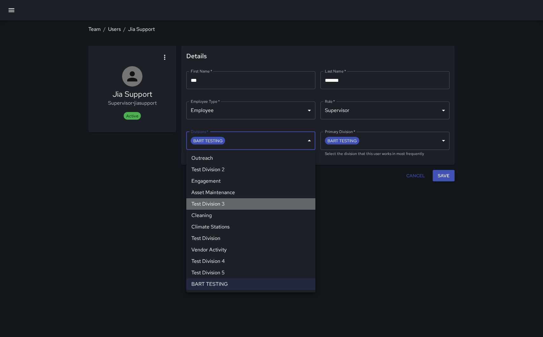
click at [248, 204] on li "Test Division 3" at bounding box center [250, 203] width 129 height 11
type input "**********"
click at [350, 204] on div at bounding box center [271, 168] width 543 height 337
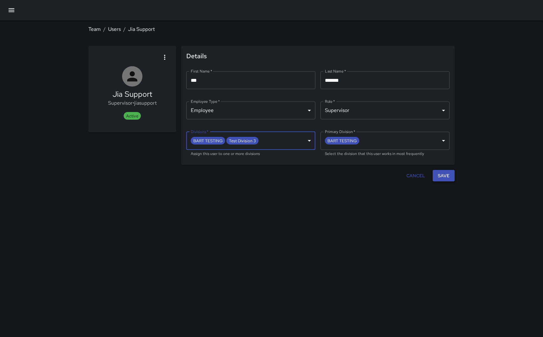
click at [447, 178] on button "Save" at bounding box center [444, 176] width 22 height 12
click at [482, 211] on div "**********" at bounding box center [271, 168] width 543 height 337
click at [417, 173] on button "Cancel" at bounding box center [416, 176] width 24 height 12
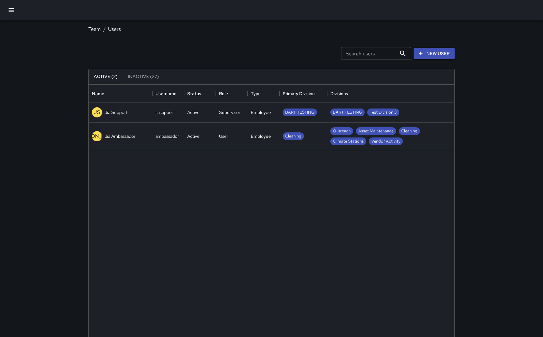
scroll to position [286, 366]
click at [485, 142] on div "Team / Users Search users Search users New User Active (2) Inactive (27) Name U…" at bounding box center [271, 188] width 543 height 376
click at [514, 130] on div "Team / Users Search users Search users New User Active (2) Inactive (27) Name U…" at bounding box center [271, 188] width 543 height 376
